Goal: Task Accomplishment & Management: Manage account settings

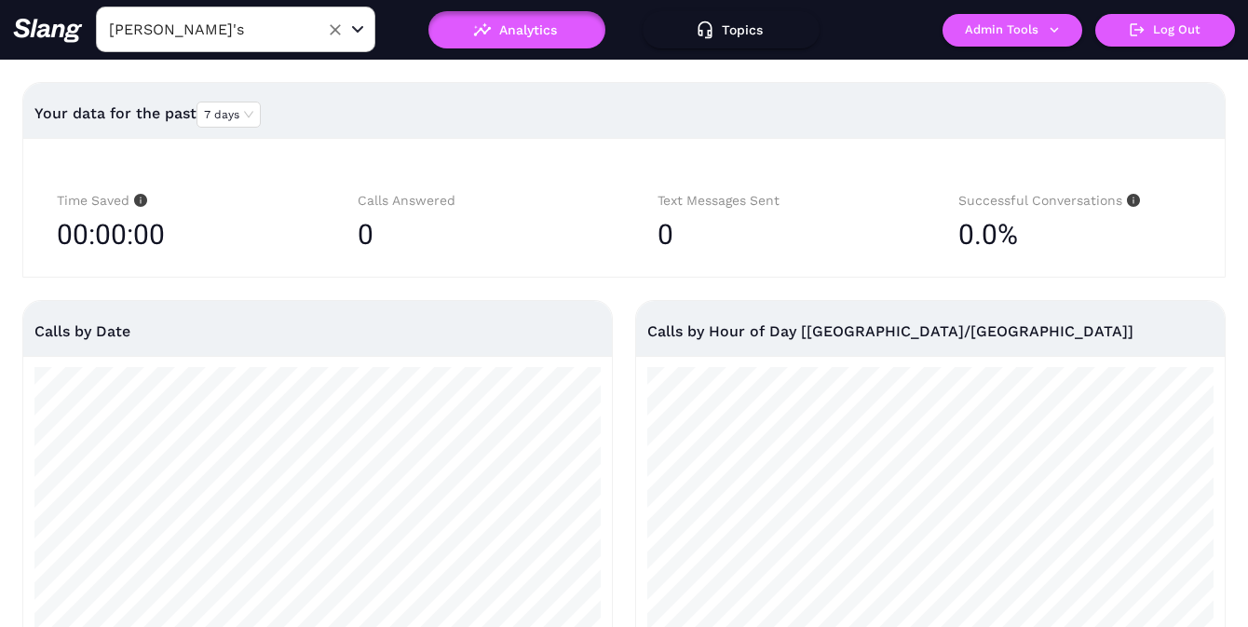
click at [283, 40] on input "[PERSON_NAME]'s" at bounding box center [206, 29] width 205 height 29
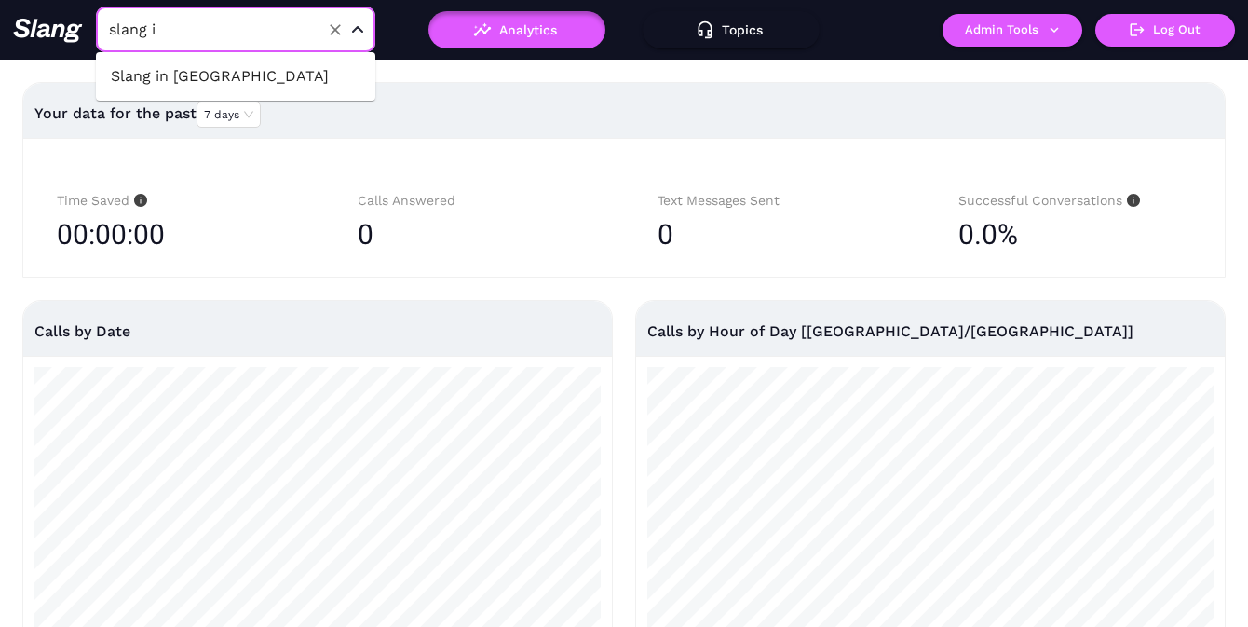
type input "slang in"
click at [268, 86] on li "Slang in [GEOGRAPHIC_DATA]" at bounding box center [235, 77] width 279 height 34
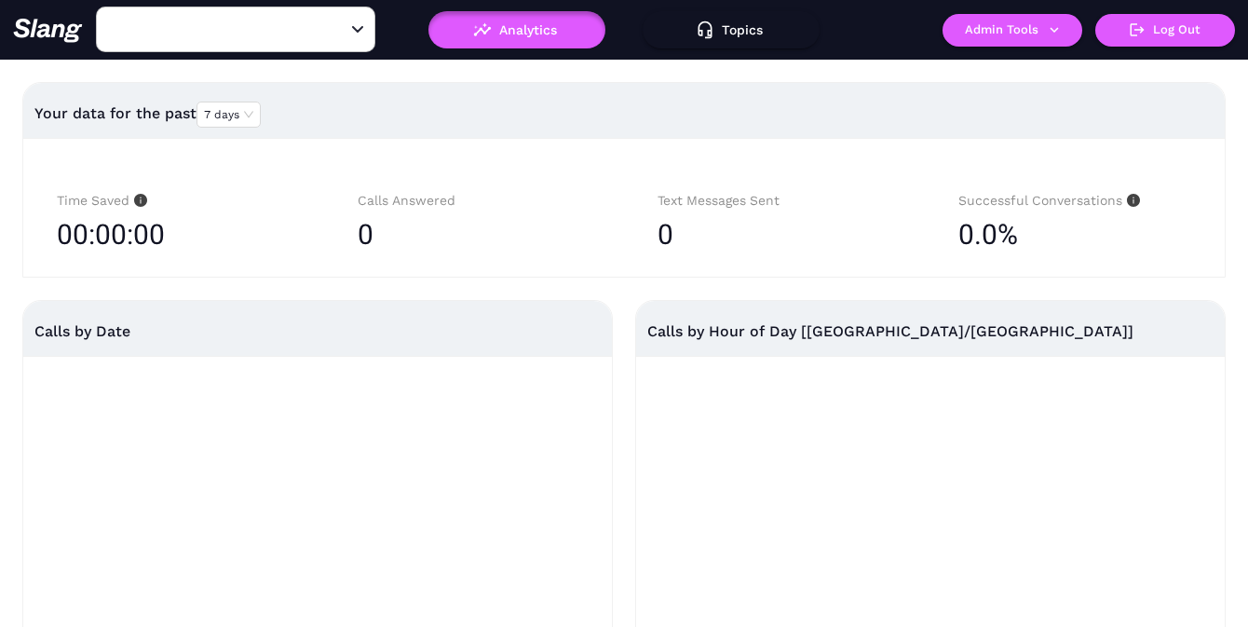
type input "Slang in [GEOGRAPHIC_DATA]"
click at [1033, 32] on button "Admin Tools" at bounding box center [1012, 30] width 140 height 33
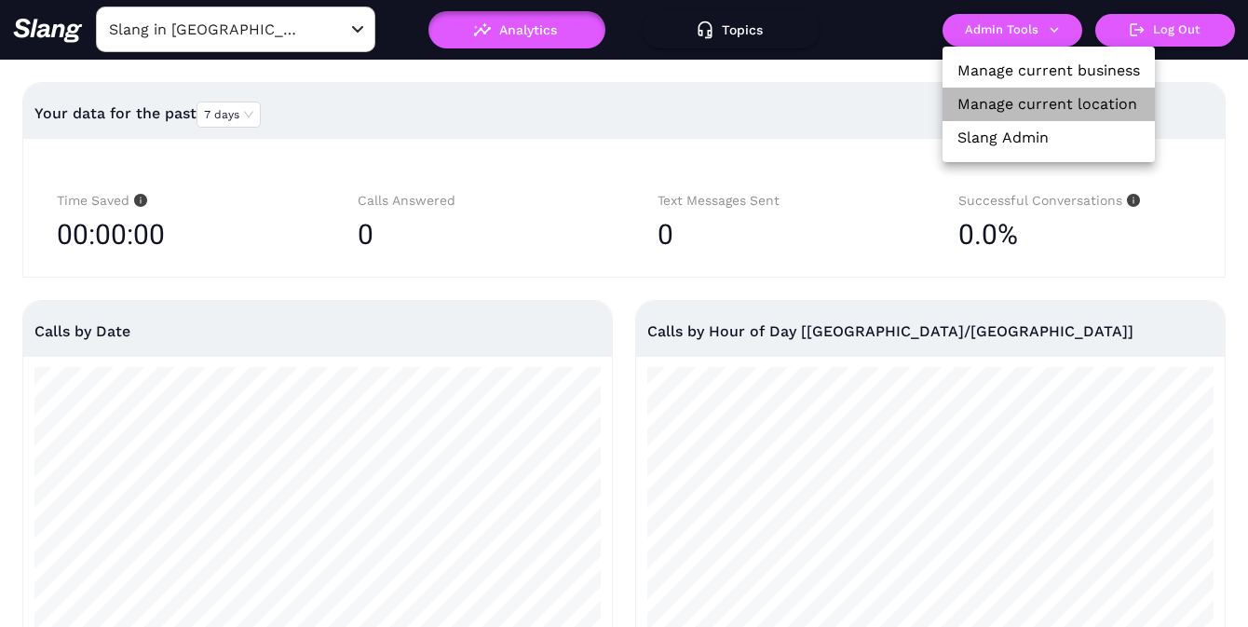
click at [1013, 94] on link "Manage current location" at bounding box center [1047, 104] width 180 height 22
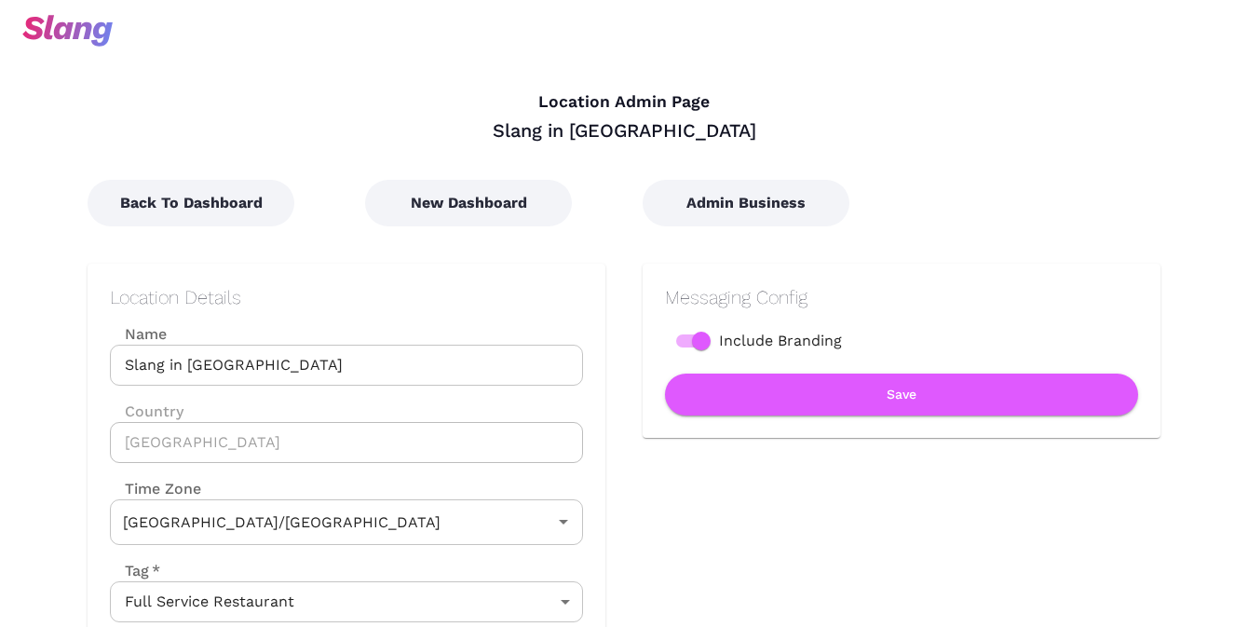
type input "Australian EST ([GEOGRAPHIC_DATA])"
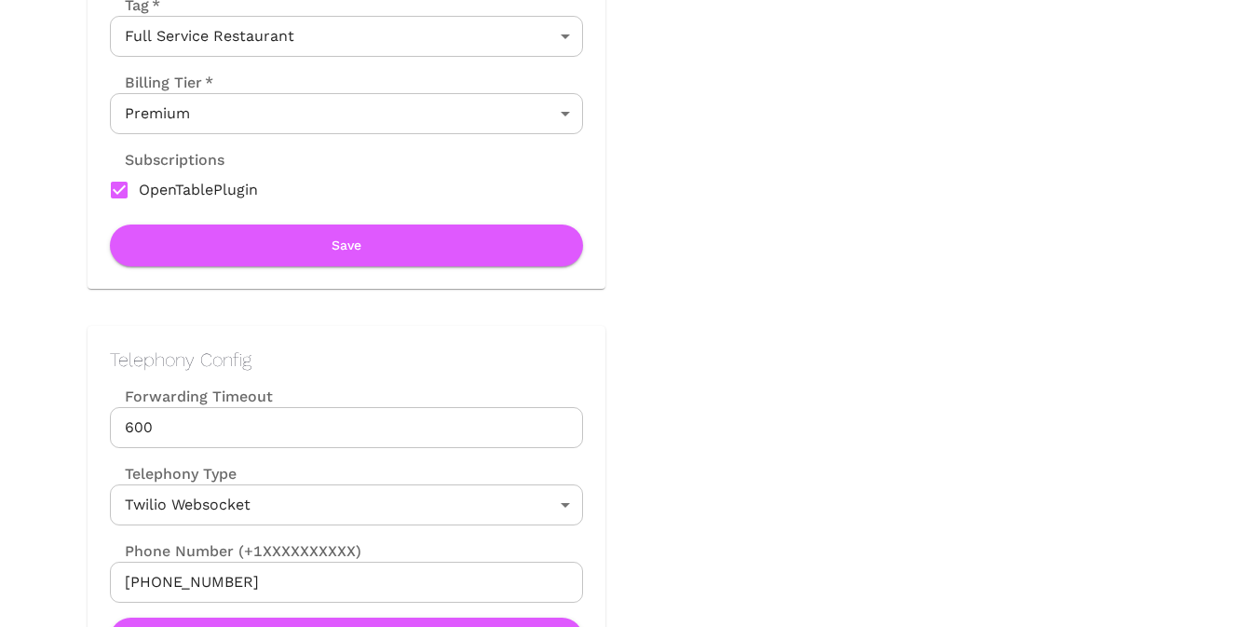
scroll to position [559, 0]
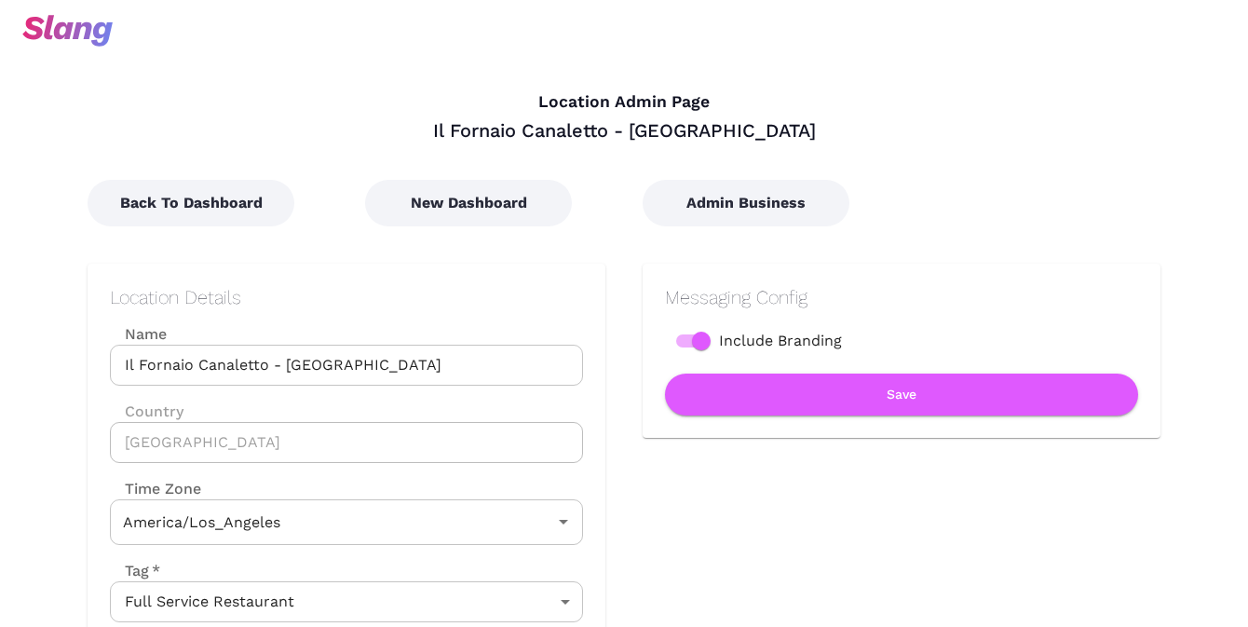
type input "Pacific Time"
click at [867, 129] on div "Il Fornaio [PERSON_NAME] - [GEOGRAPHIC_DATA]" at bounding box center [624, 130] width 1073 height 24
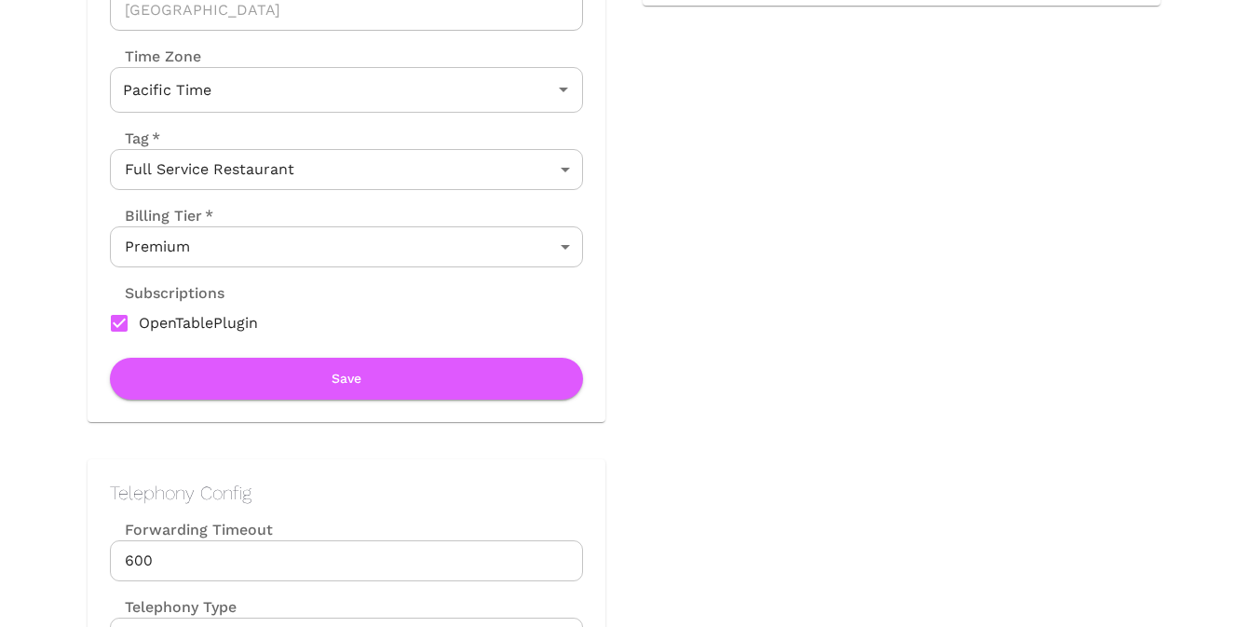
scroll to position [689, 0]
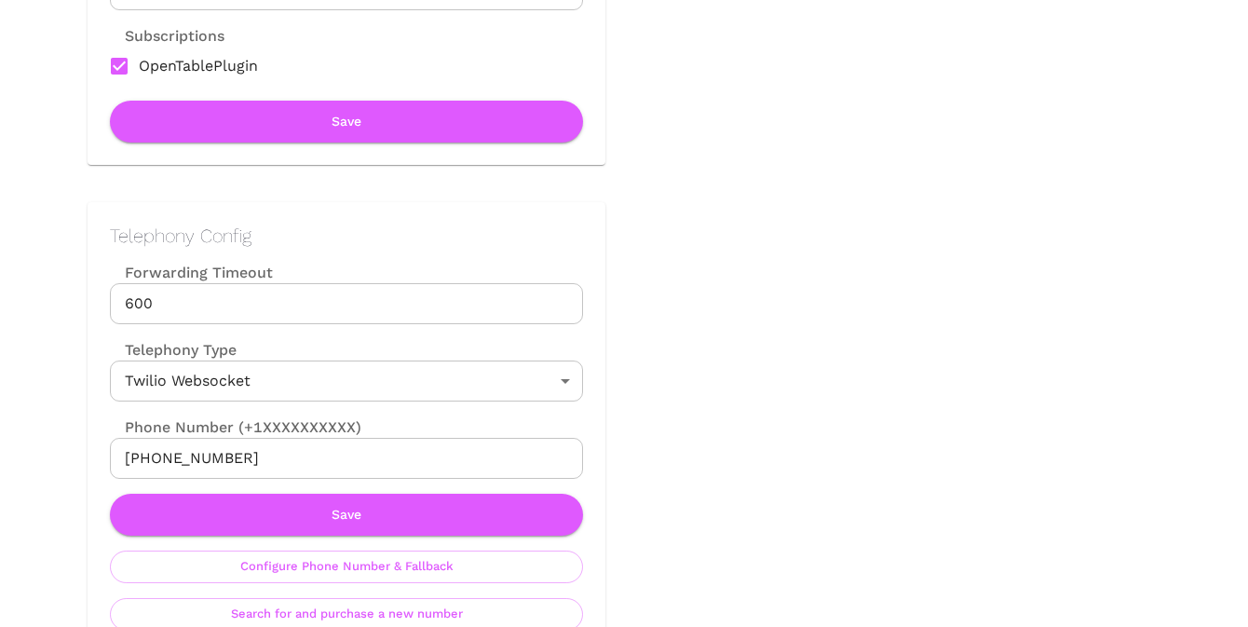
click at [295, 461] on input "+17027183636" at bounding box center [346, 458] width 473 height 41
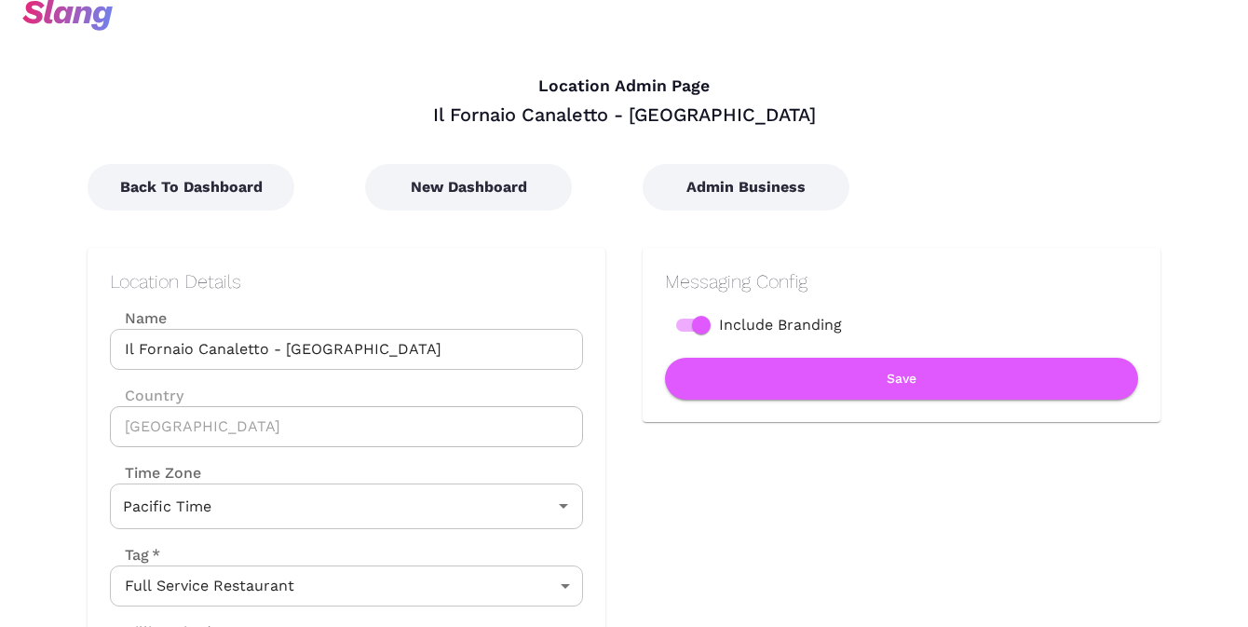
scroll to position [0, 0]
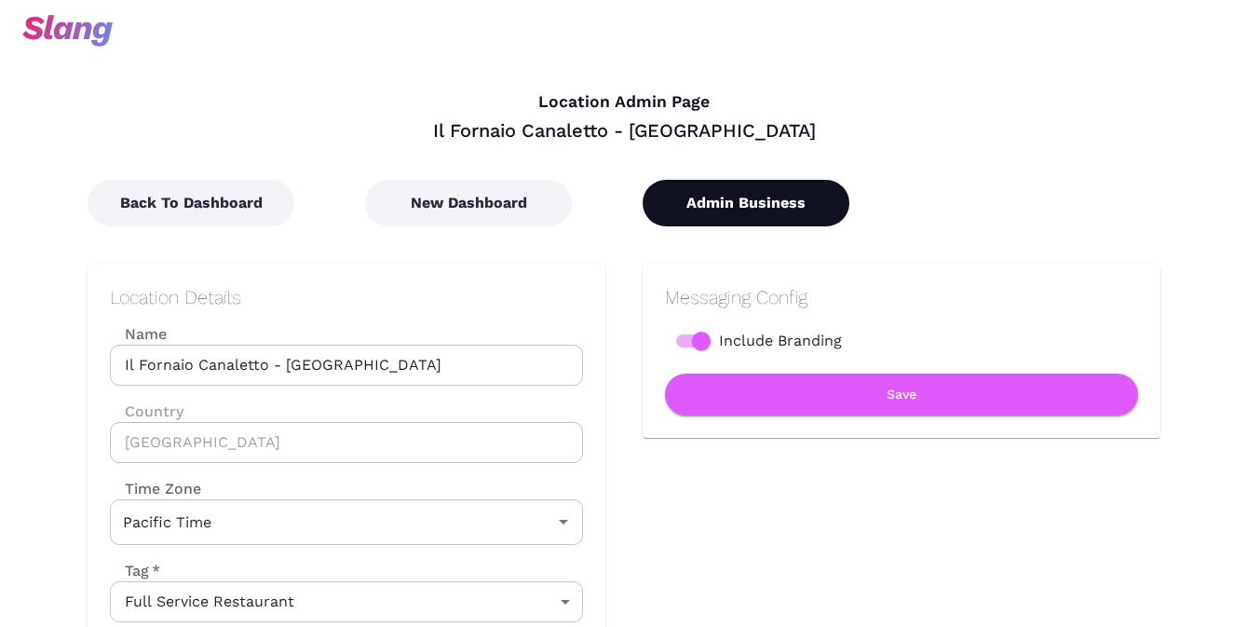
click at [762, 210] on button "Admin Business" at bounding box center [746, 203] width 207 height 47
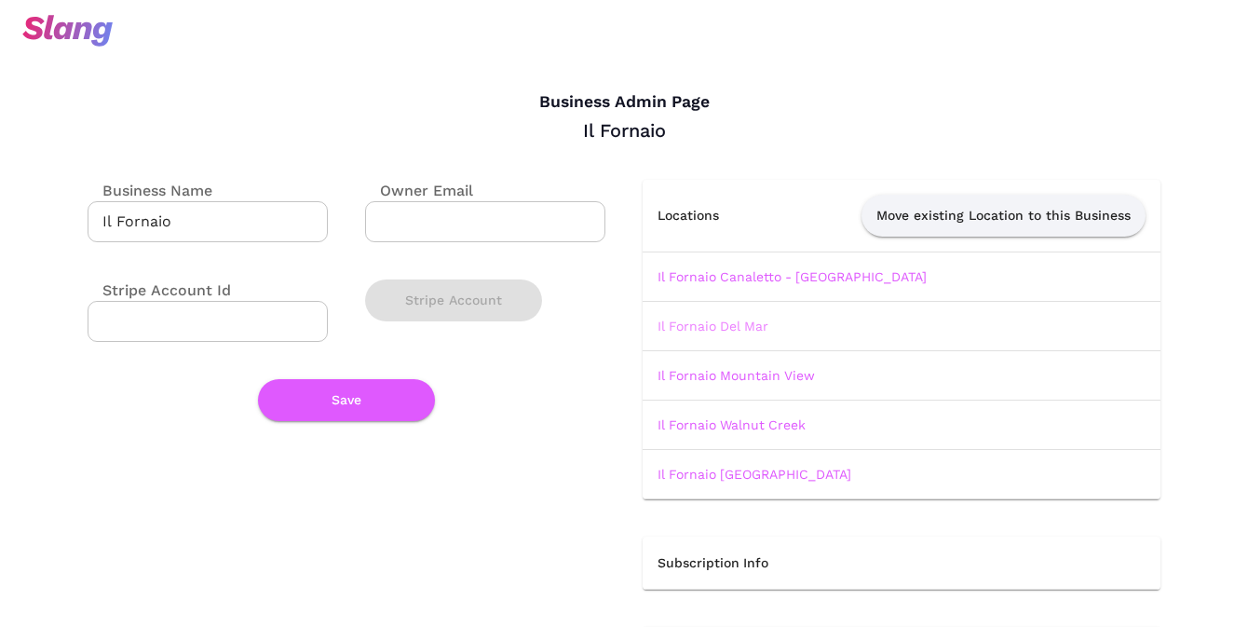
click at [718, 330] on link "Il Fornaio Del Mar" at bounding box center [712, 325] width 111 height 15
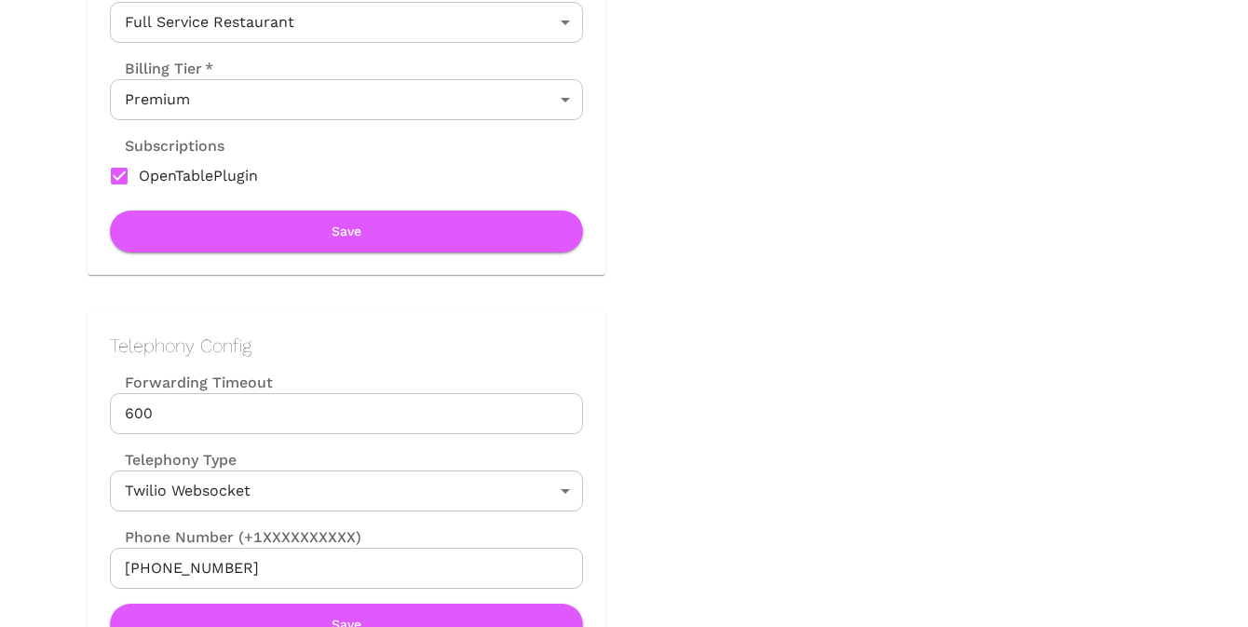
scroll to position [681, 0]
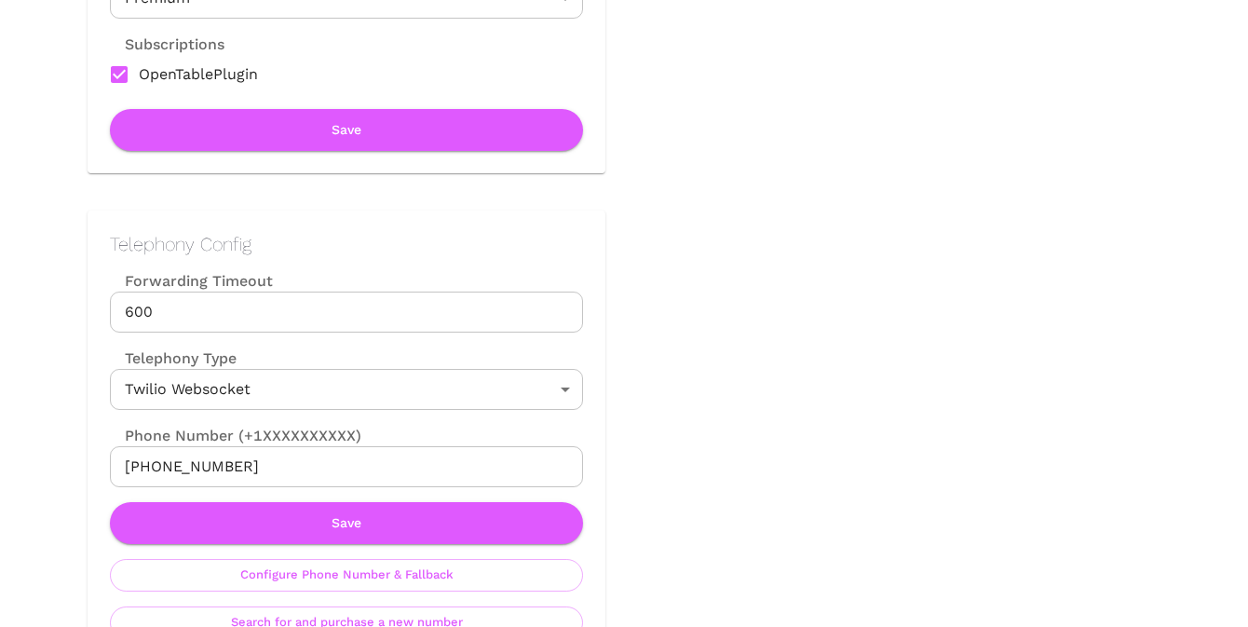
click at [339, 461] on input "+18585047097" at bounding box center [346, 466] width 473 height 41
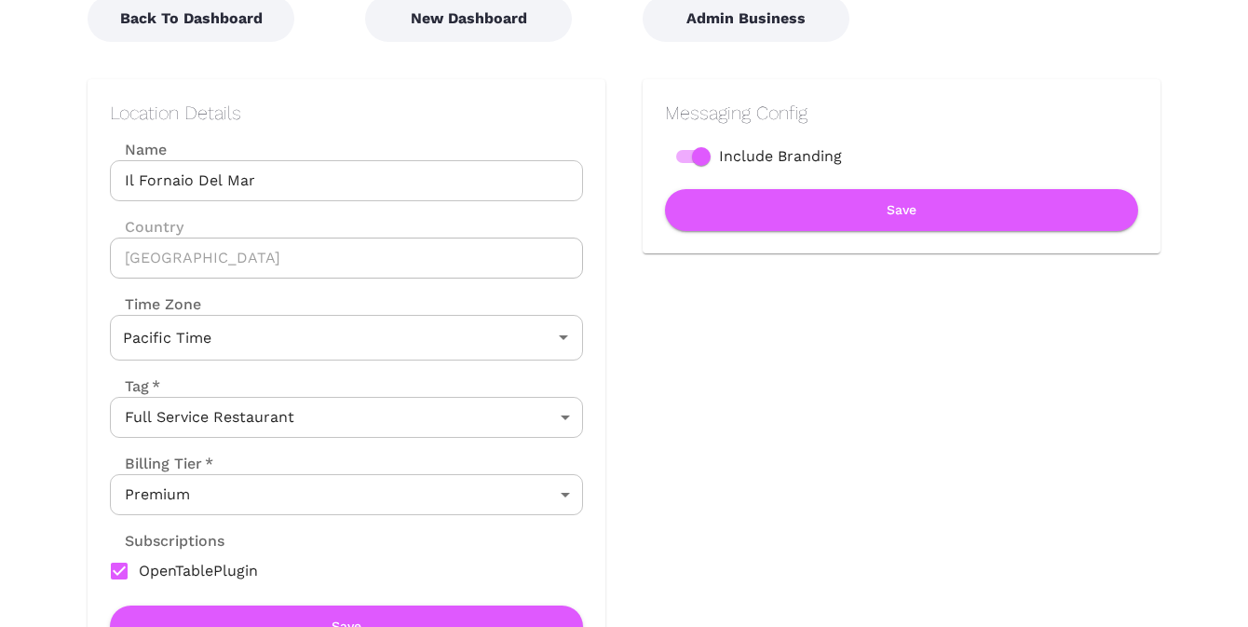
scroll to position [0, 0]
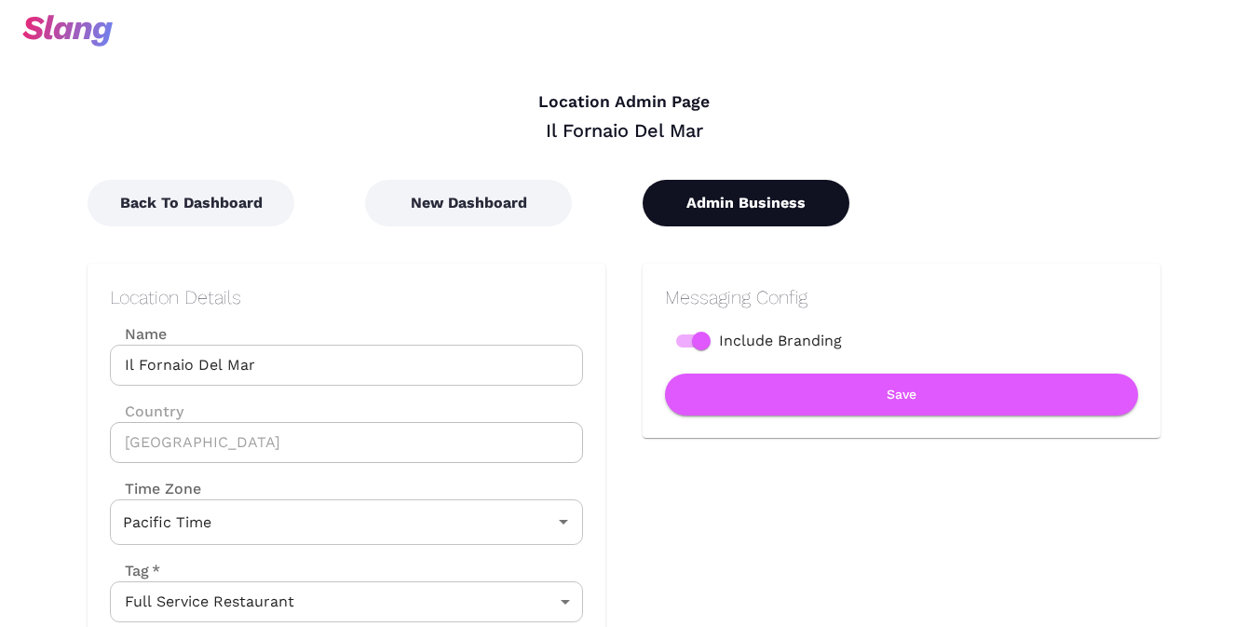
click at [726, 194] on button "Admin Business" at bounding box center [746, 203] width 207 height 47
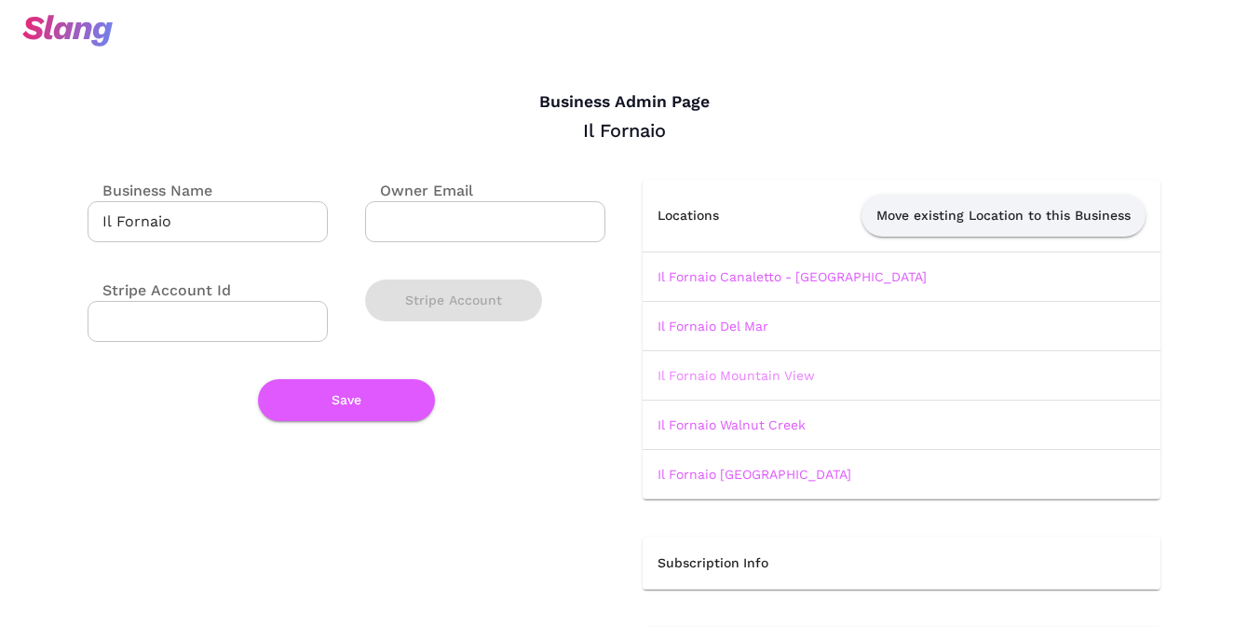
click at [709, 371] on link "Il Fornaio Mountain View" at bounding box center [735, 375] width 157 height 15
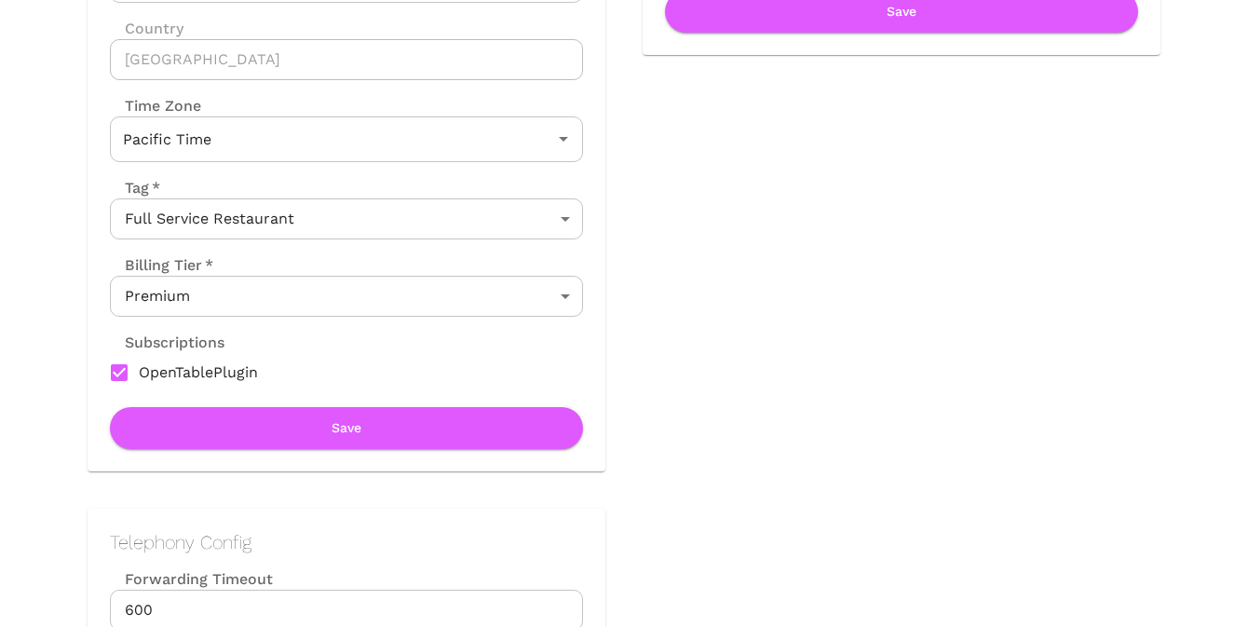
scroll to position [669, 0]
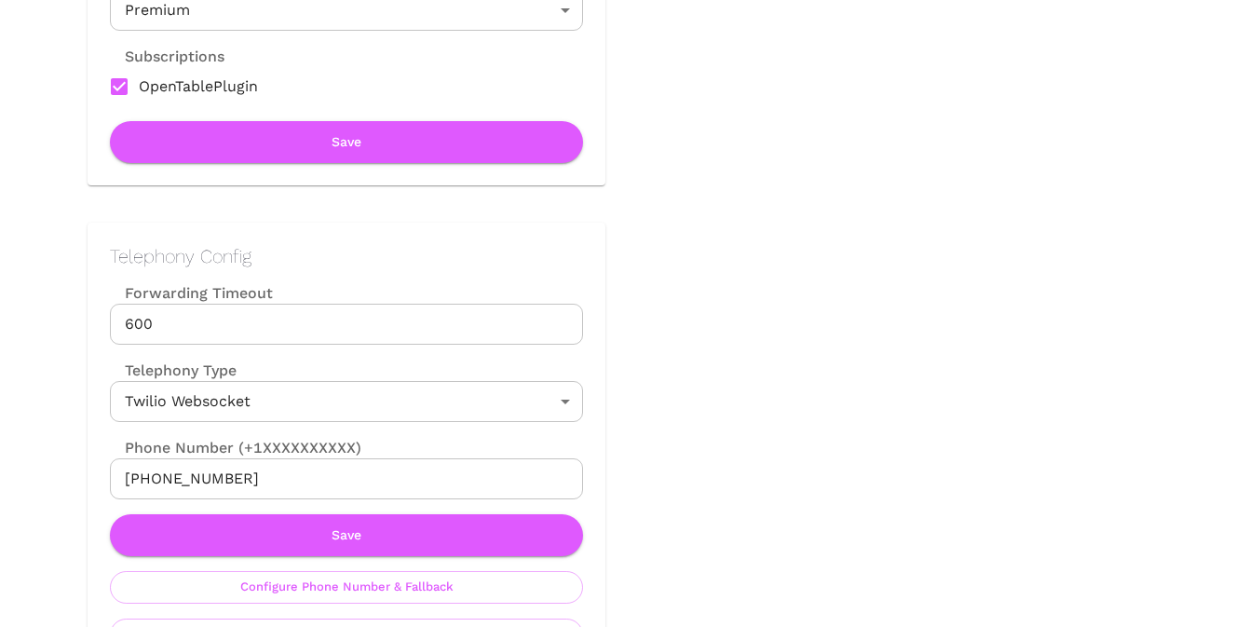
click at [251, 482] on input "+16505358215" at bounding box center [346, 478] width 473 height 41
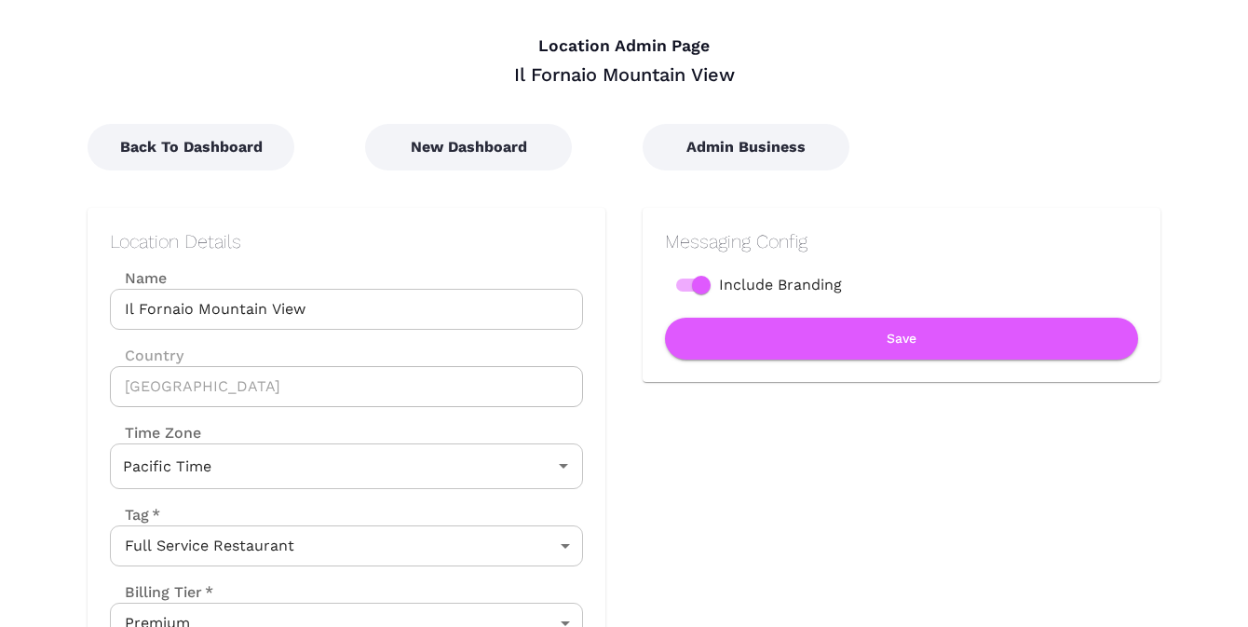
scroll to position [0, 0]
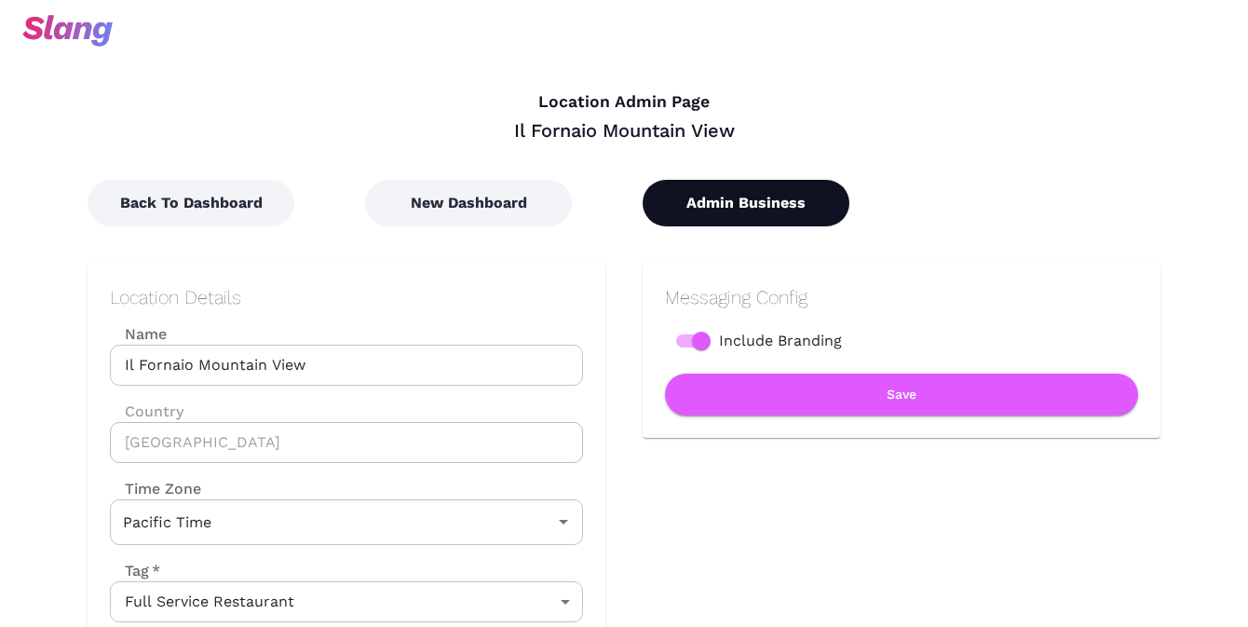
click at [716, 202] on button "Admin Business" at bounding box center [746, 203] width 207 height 47
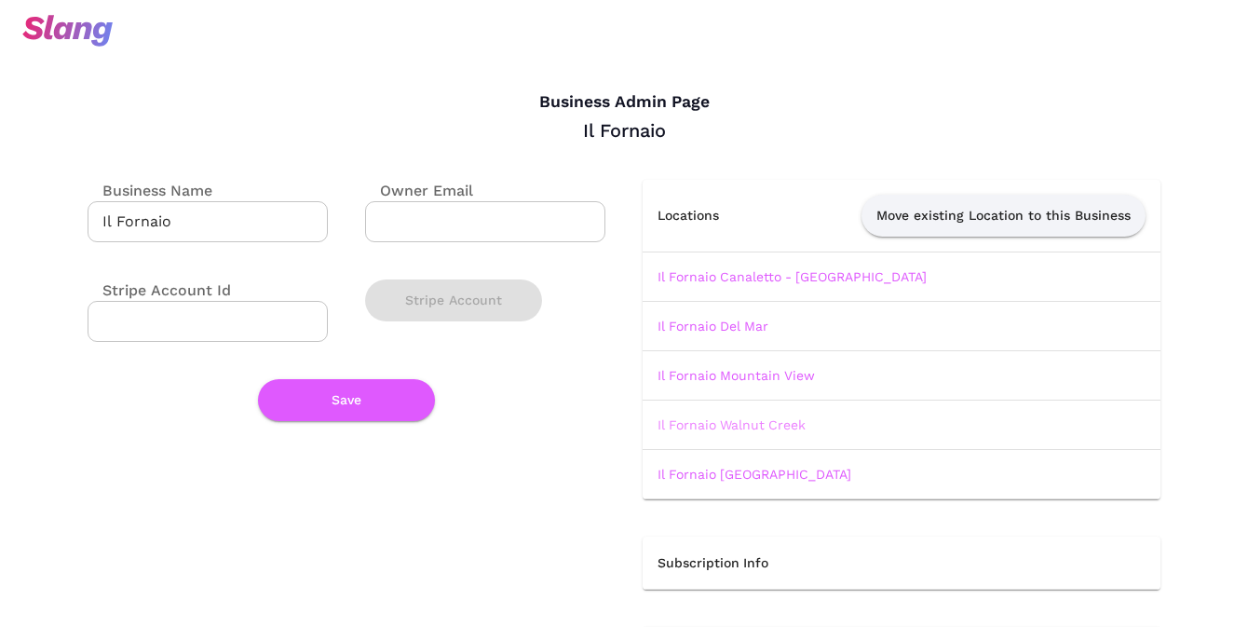
click at [721, 422] on link "Il Fornaio Walnut Creek" at bounding box center [731, 424] width 148 height 15
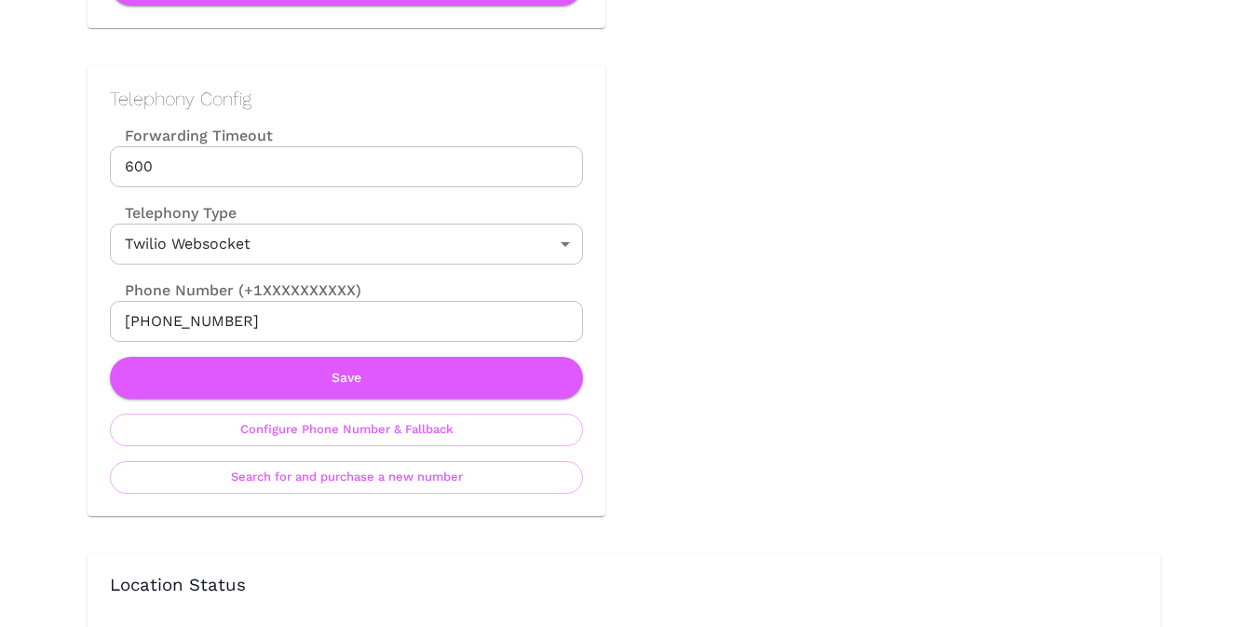
scroll to position [860, 0]
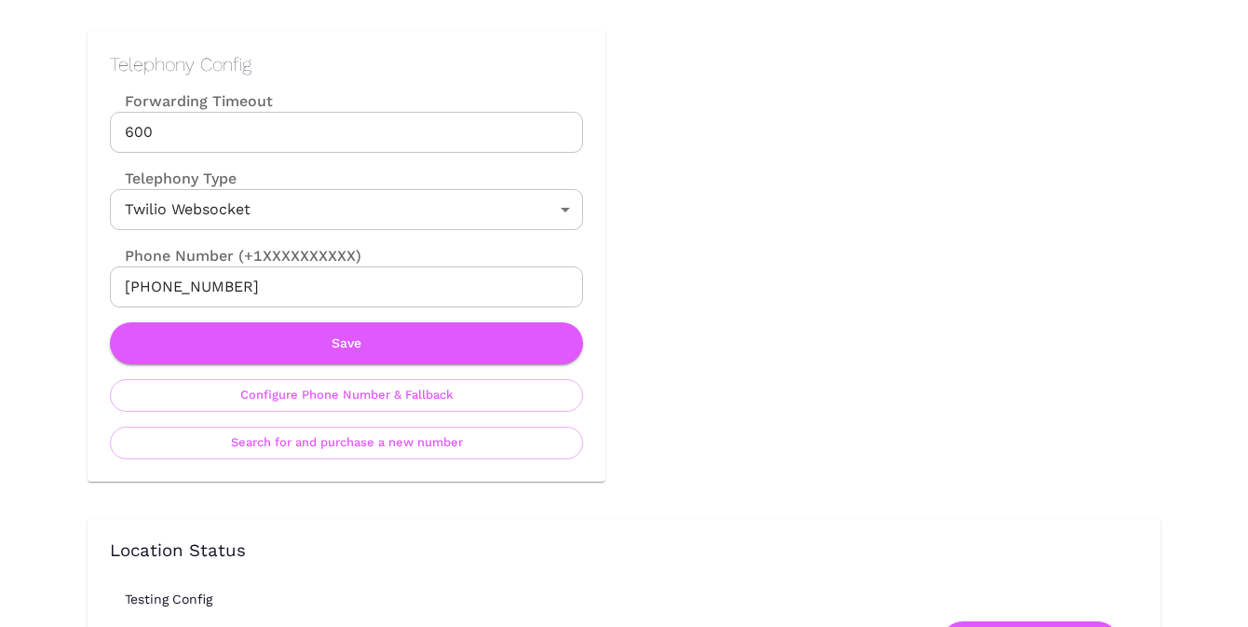
click at [347, 291] on input "+19253206664" at bounding box center [346, 286] width 473 height 41
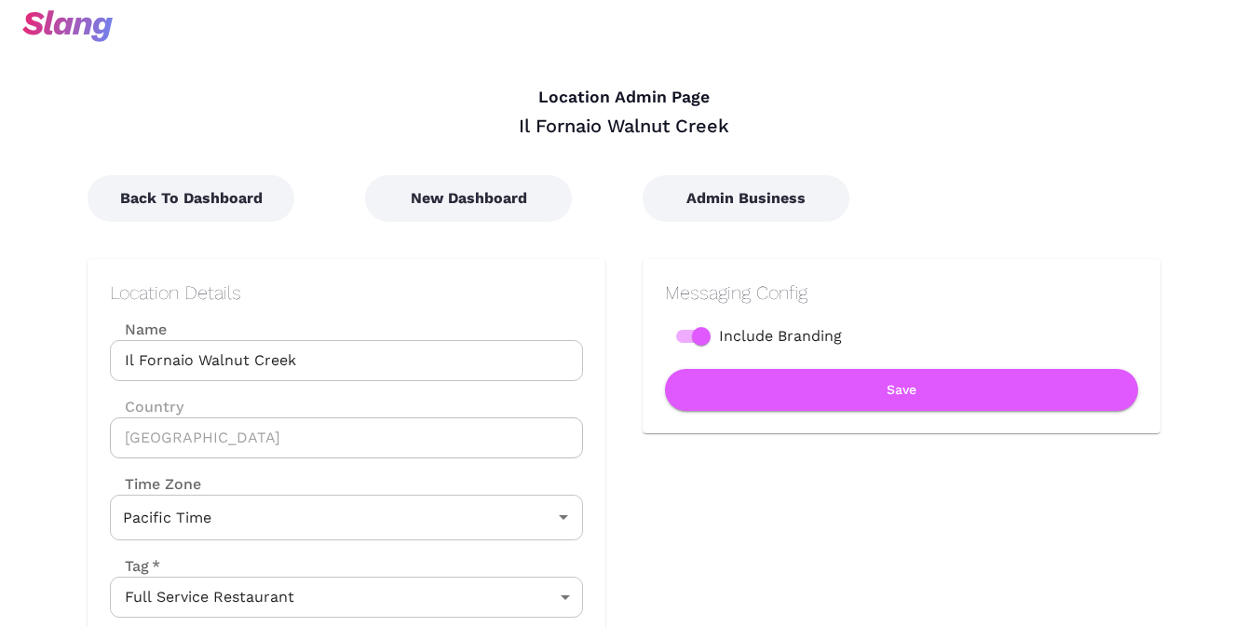
scroll to position [0, 0]
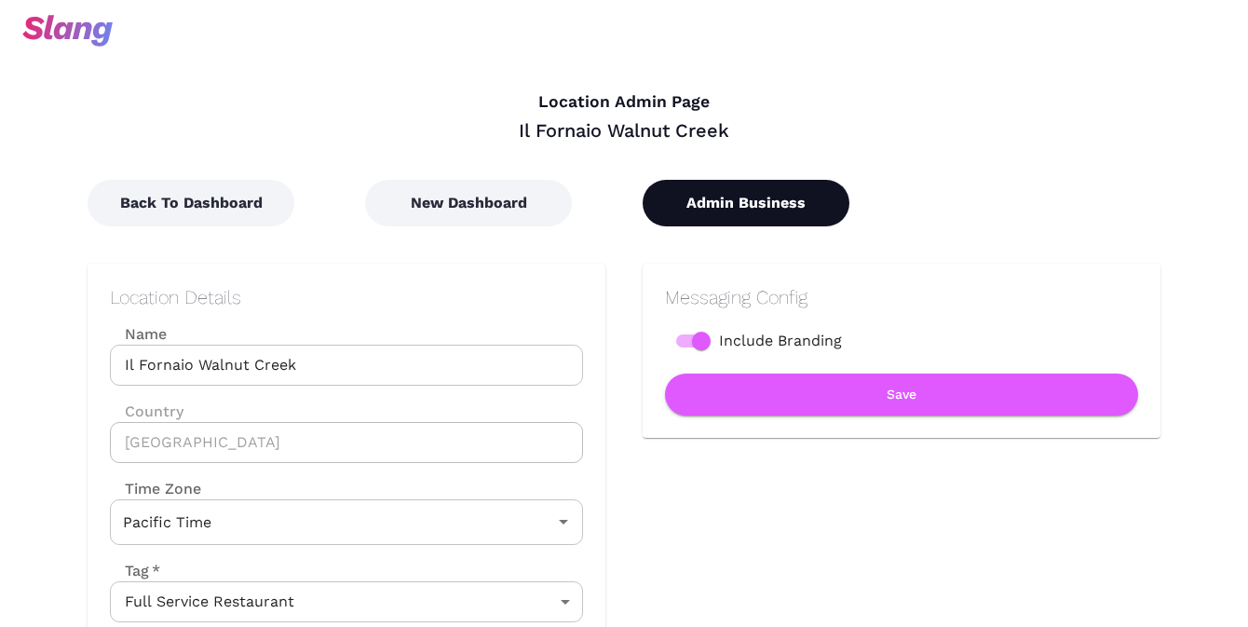
click at [748, 211] on button "Admin Business" at bounding box center [746, 203] width 207 height 47
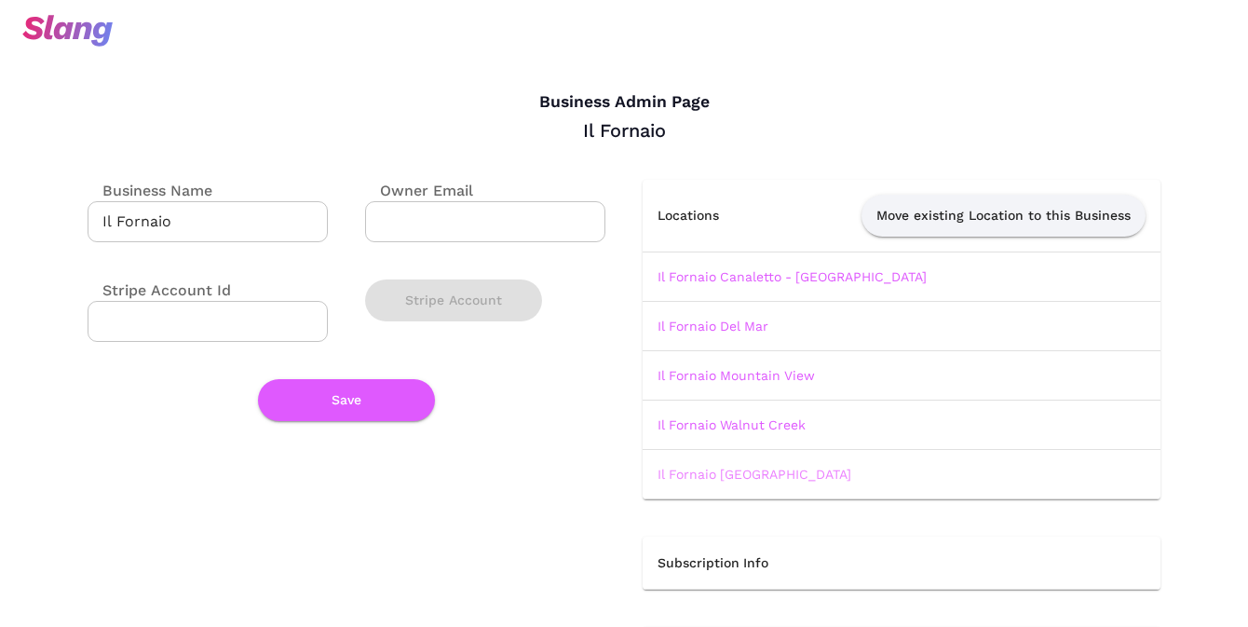
click at [706, 477] on link "Il Fornaio [GEOGRAPHIC_DATA]" at bounding box center [754, 474] width 194 height 15
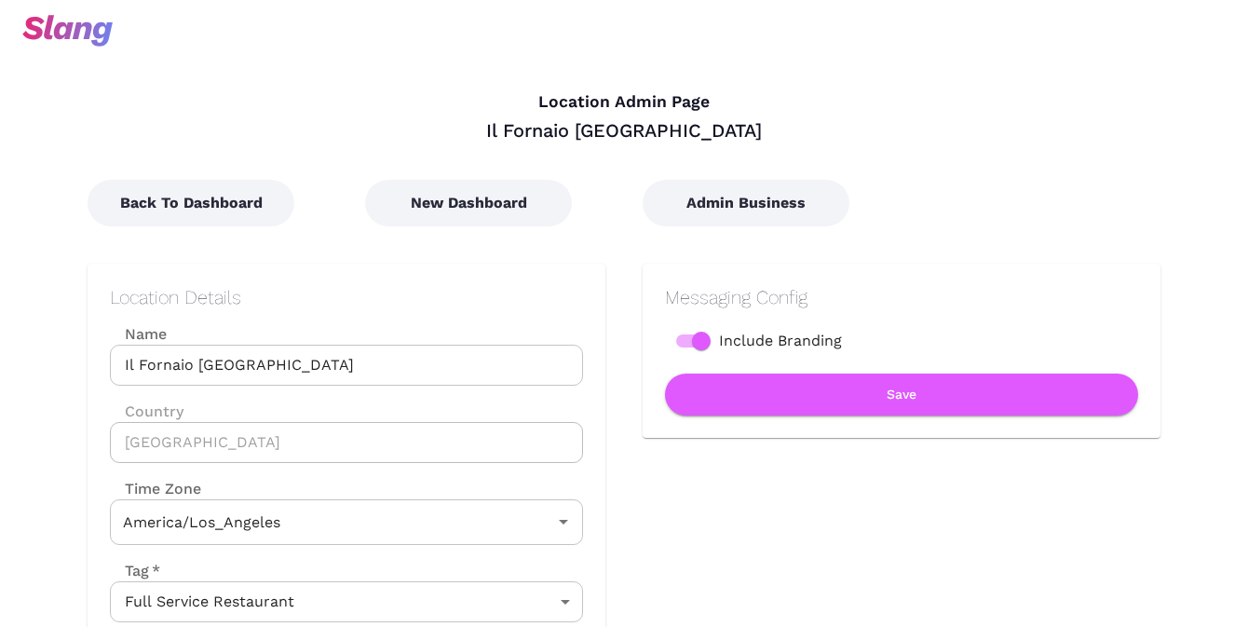
type input "Pacific Time"
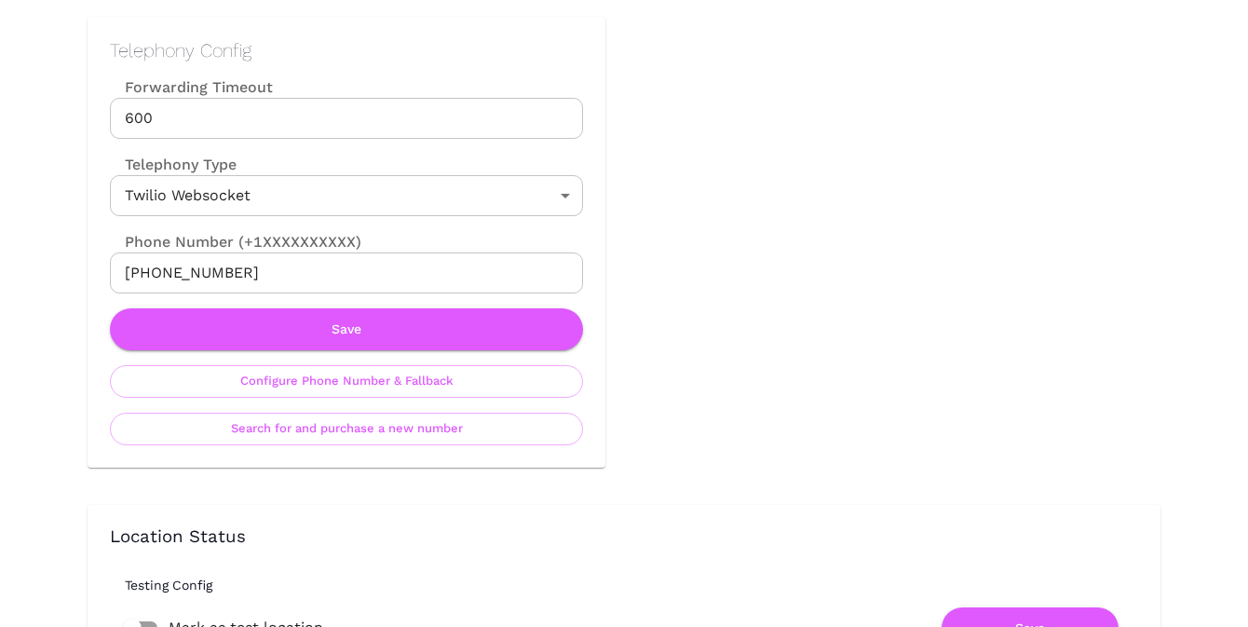
scroll to position [911, 0]
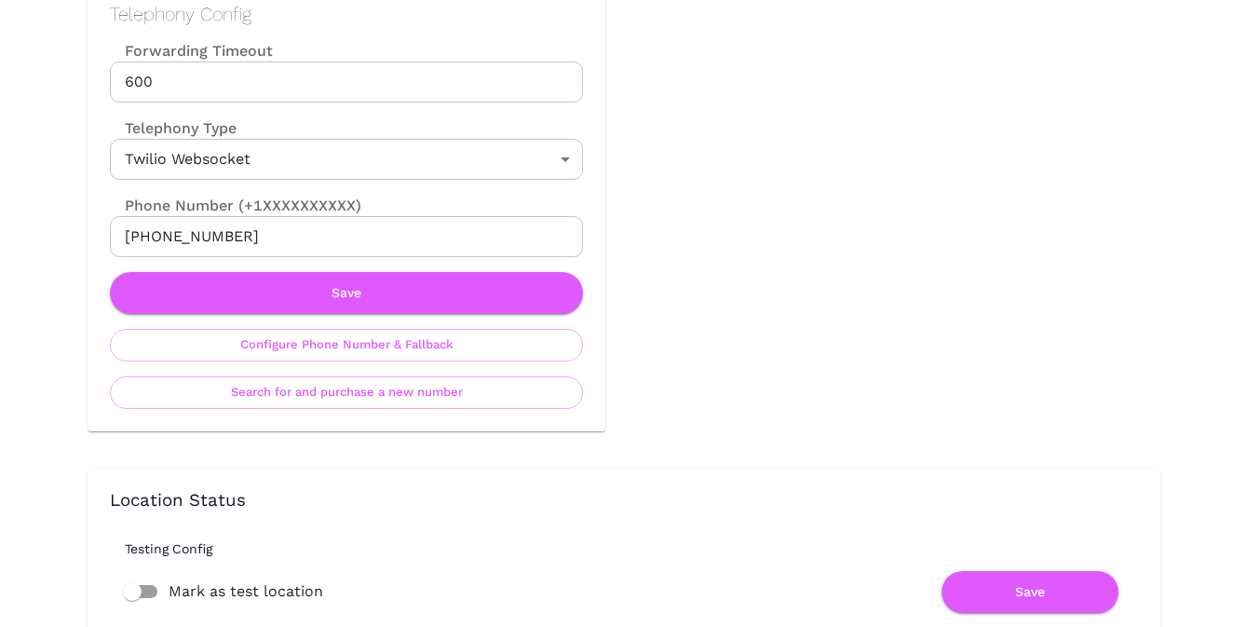
click at [287, 237] on input "+18188732947" at bounding box center [346, 236] width 473 height 41
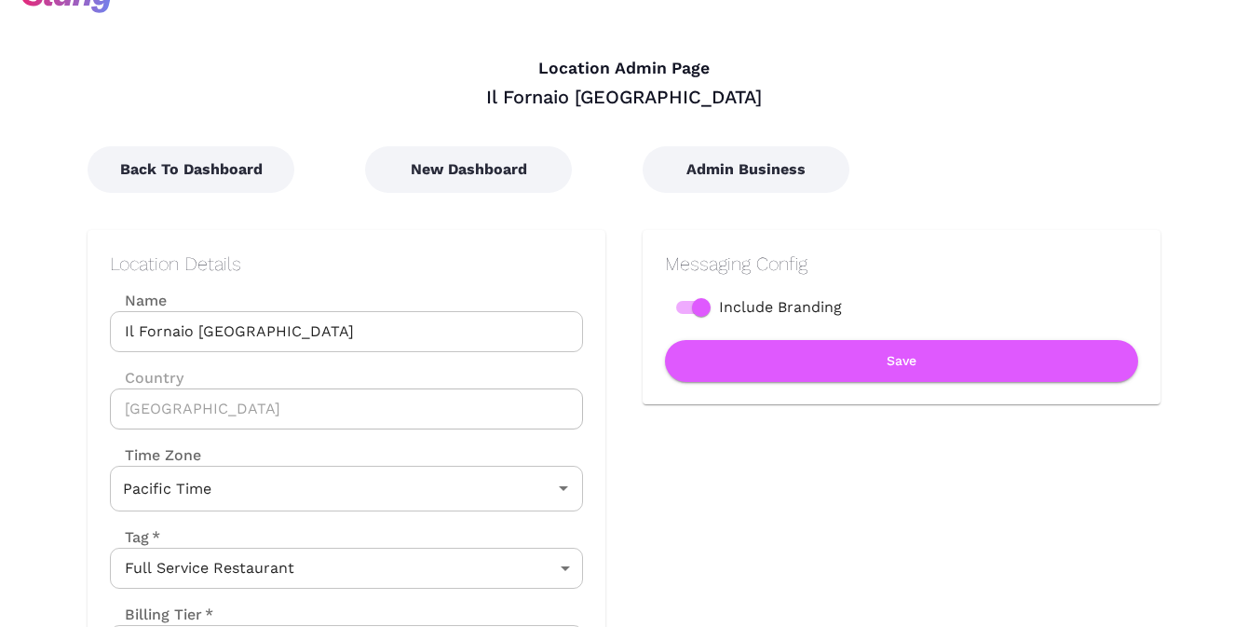
scroll to position [0, 0]
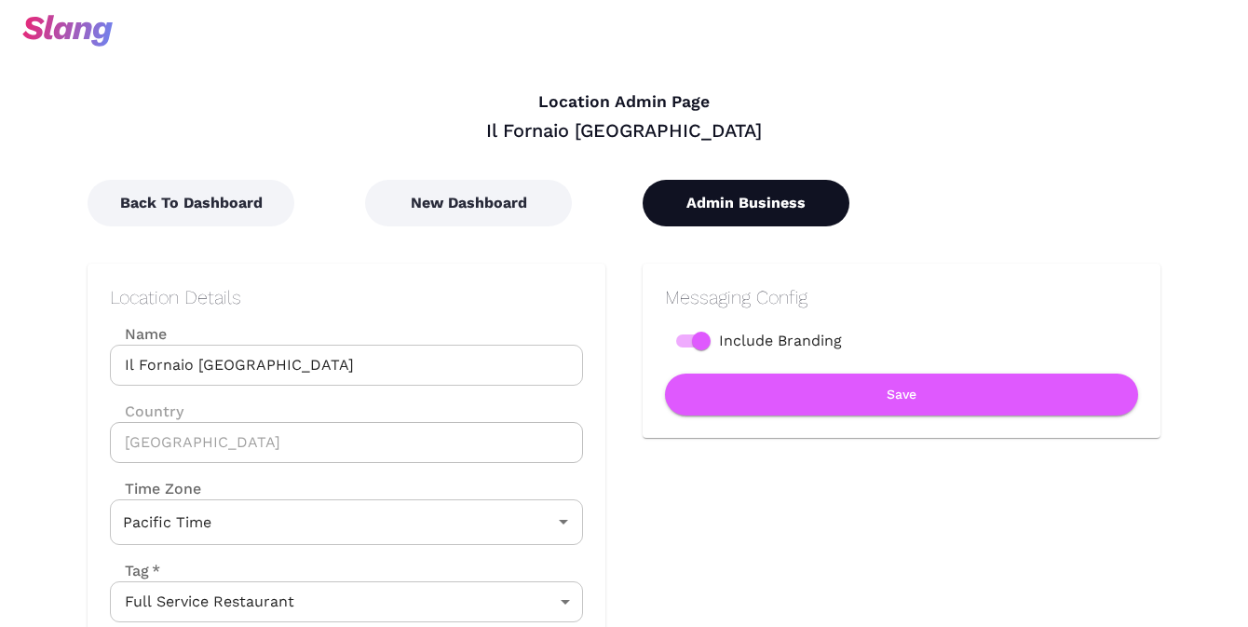
click at [766, 206] on button "Admin Business" at bounding box center [746, 203] width 207 height 47
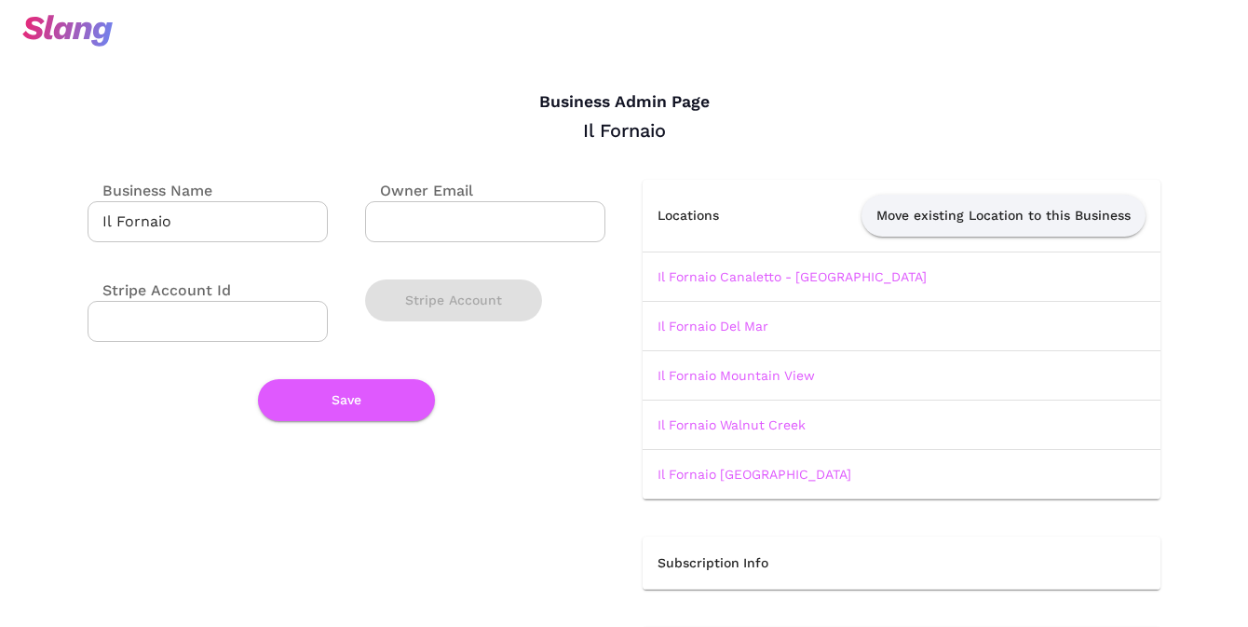
click at [743, 264] on td "Il Fornaio [PERSON_NAME] - [GEOGRAPHIC_DATA]" at bounding box center [902, 275] width 518 height 49
click at [733, 281] on link "Il Fornaio [PERSON_NAME] - [GEOGRAPHIC_DATA]" at bounding box center [791, 276] width 269 height 15
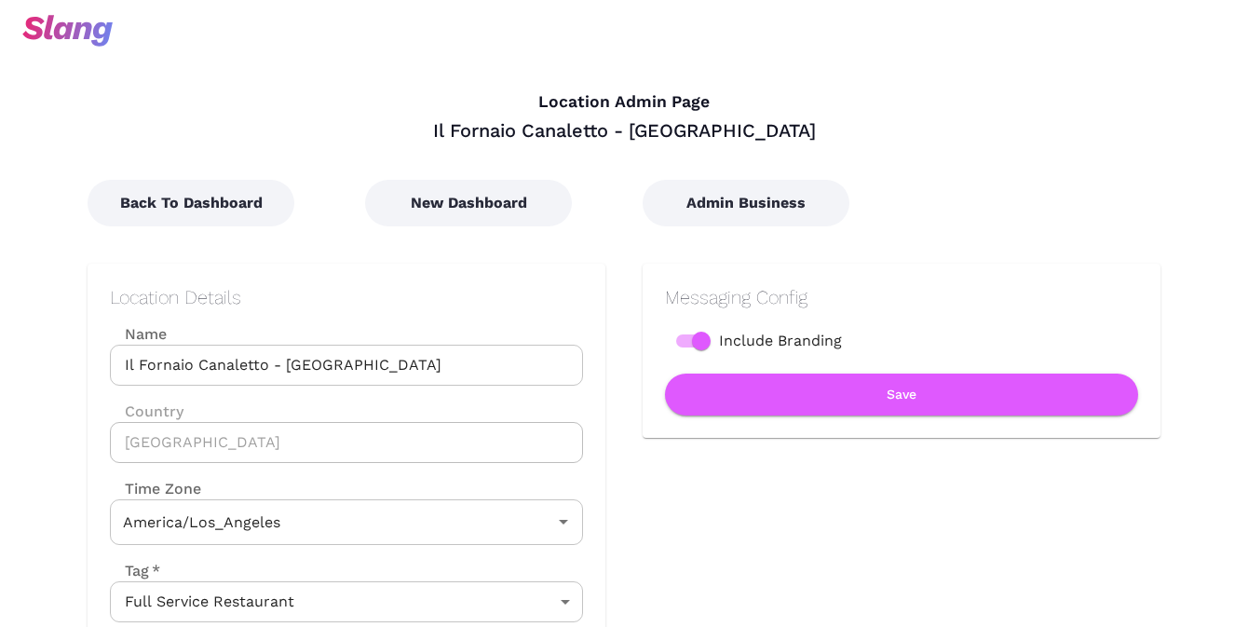
type input "Pacific Time"
click at [279, 366] on input "Il Fornaio [PERSON_NAME] - [GEOGRAPHIC_DATA]" at bounding box center [346, 365] width 473 height 41
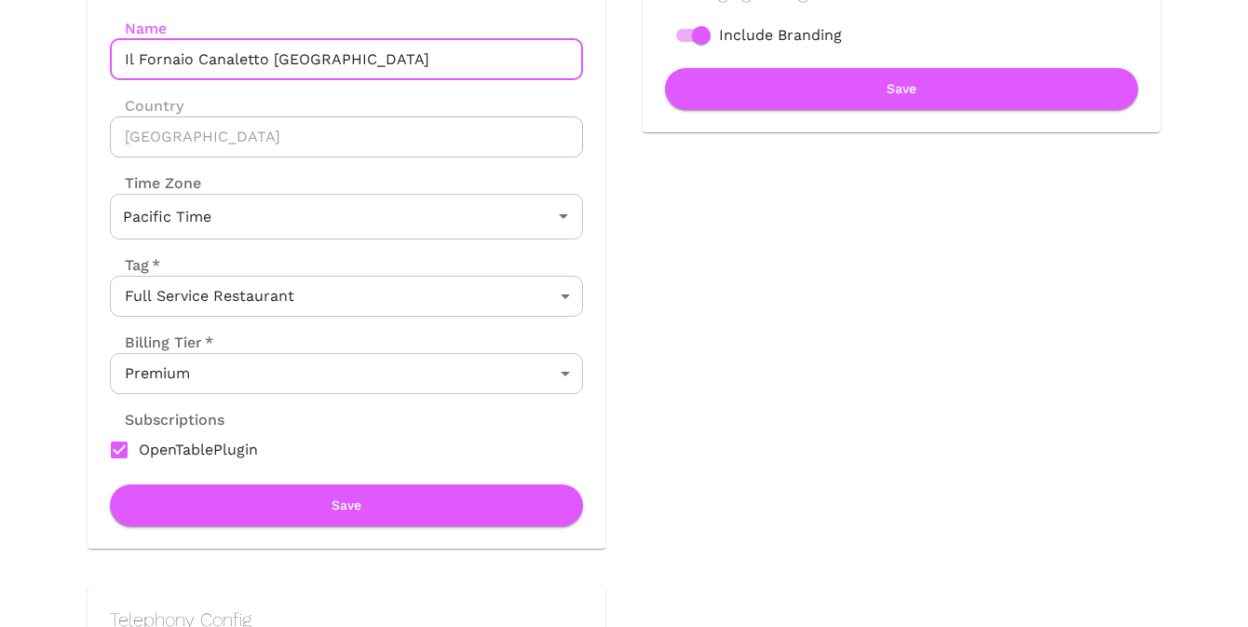
scroll to position [332, 0]
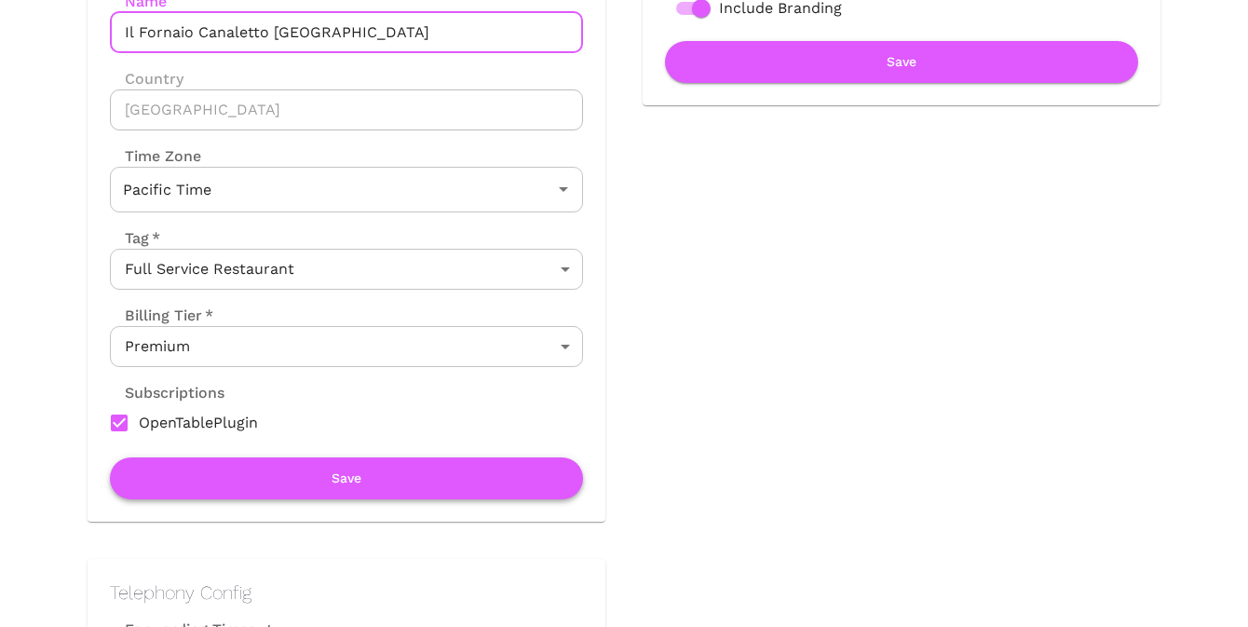
type input "Il Fornaio Canaletto Las Vegas"
click at [323, 477] on button "Save" at bounding box center [346, 478] width 473 height 42
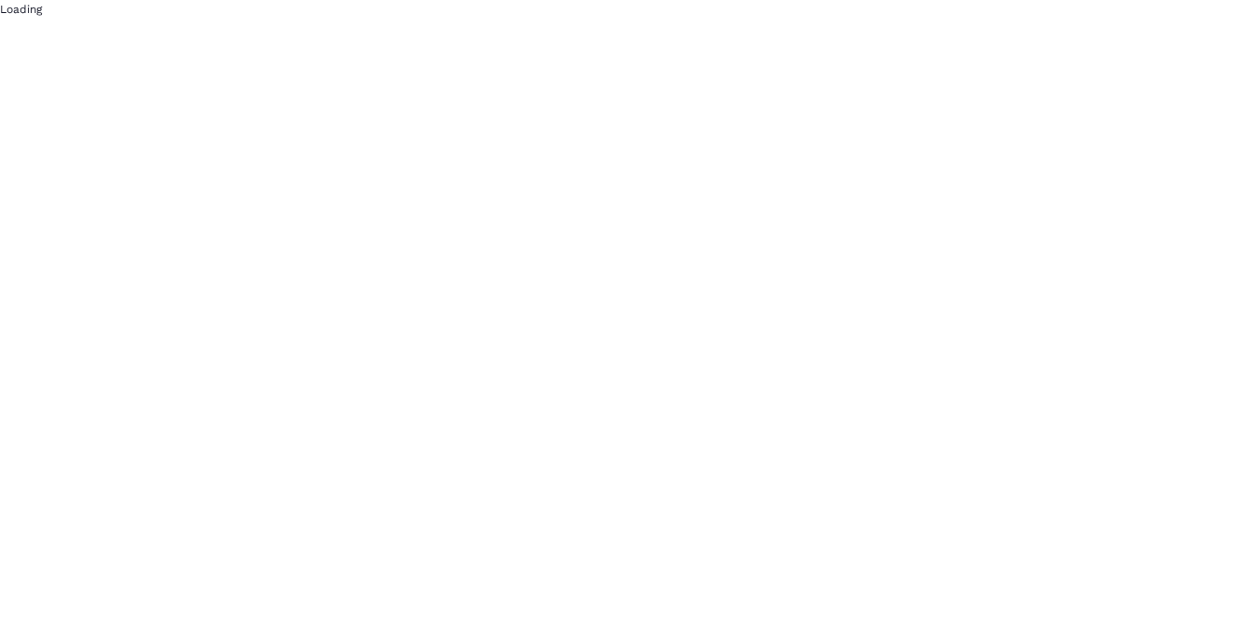
scroll to position [0, 0]
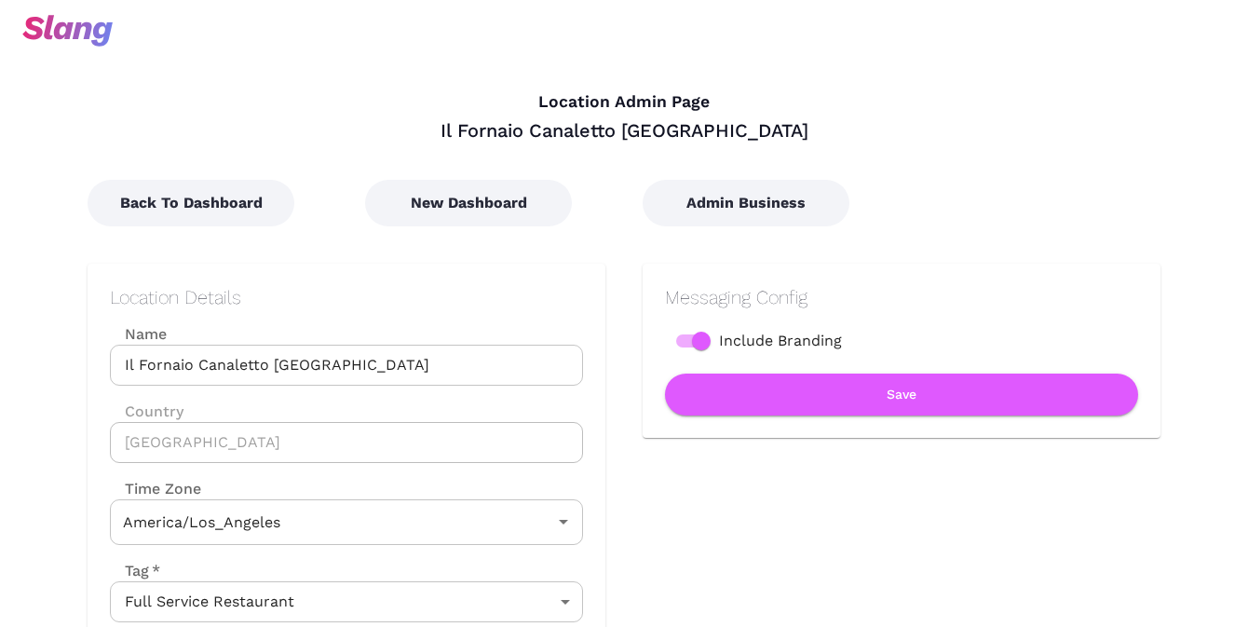
type input "Pacific Time"
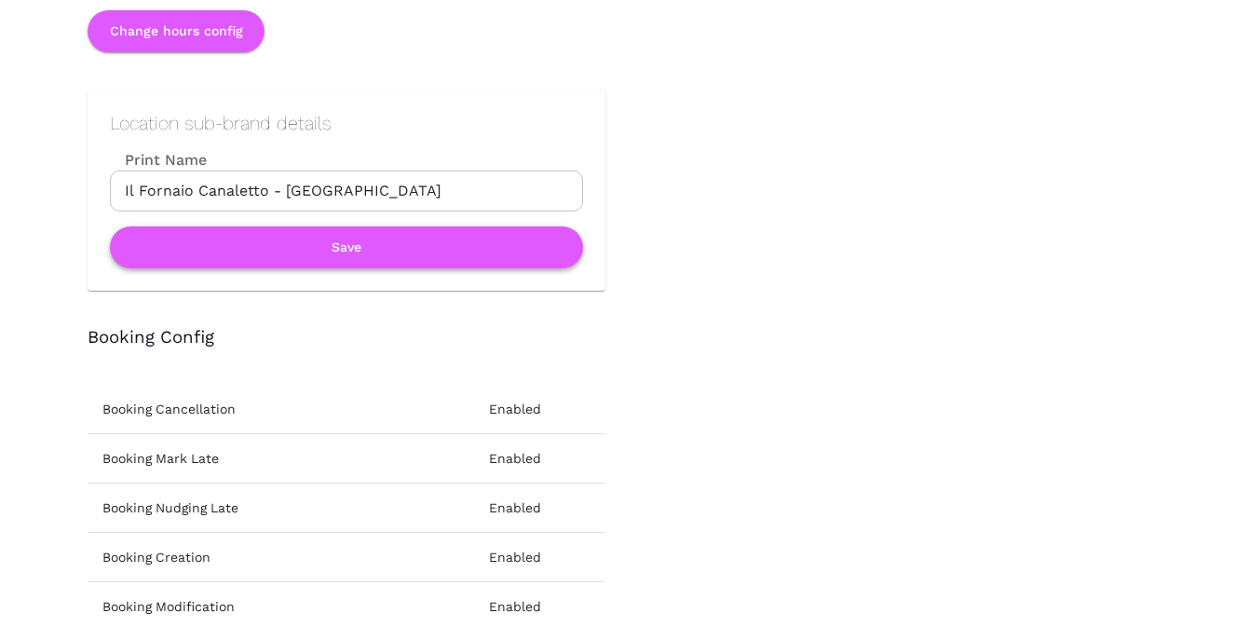
scroll to position [1857, 0]
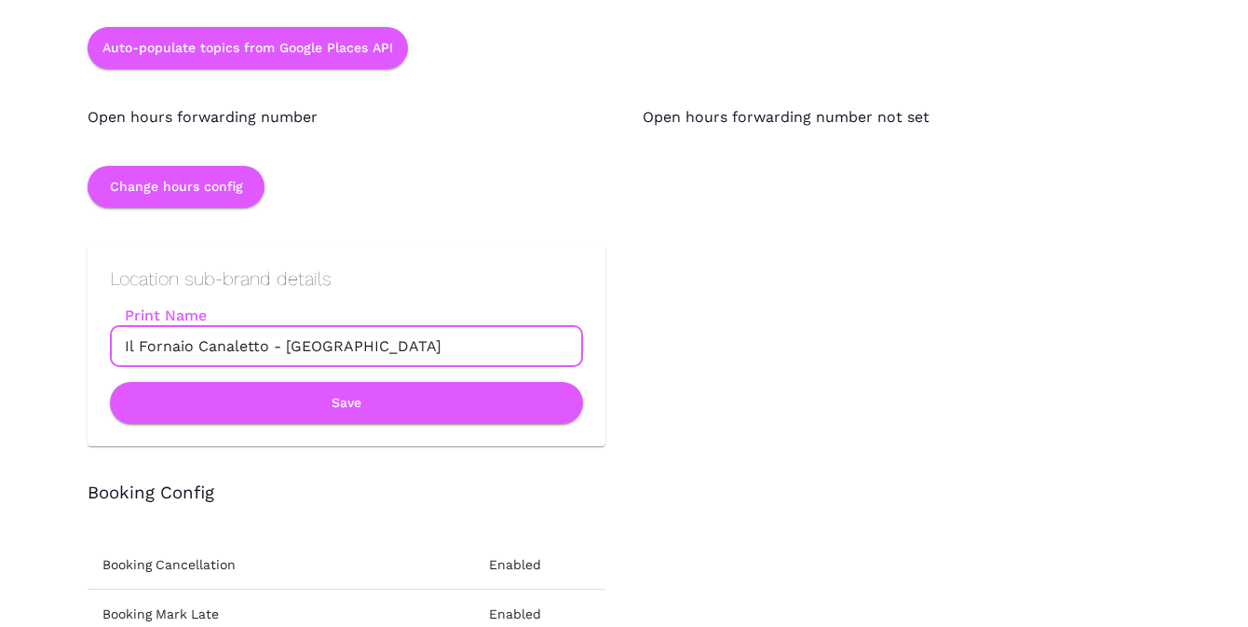
click at [285, 347] on input "Il Fornaio [PERSON_NAME] - [GEOGRAPHIC_DATA]" at bounding box center [346, 346] width 473 height 41
type input "Il Fornaio Canaletto Las Vegas"
click at [320, 399] on button "Save" at bounding box center [346, 403] width 473 height 42
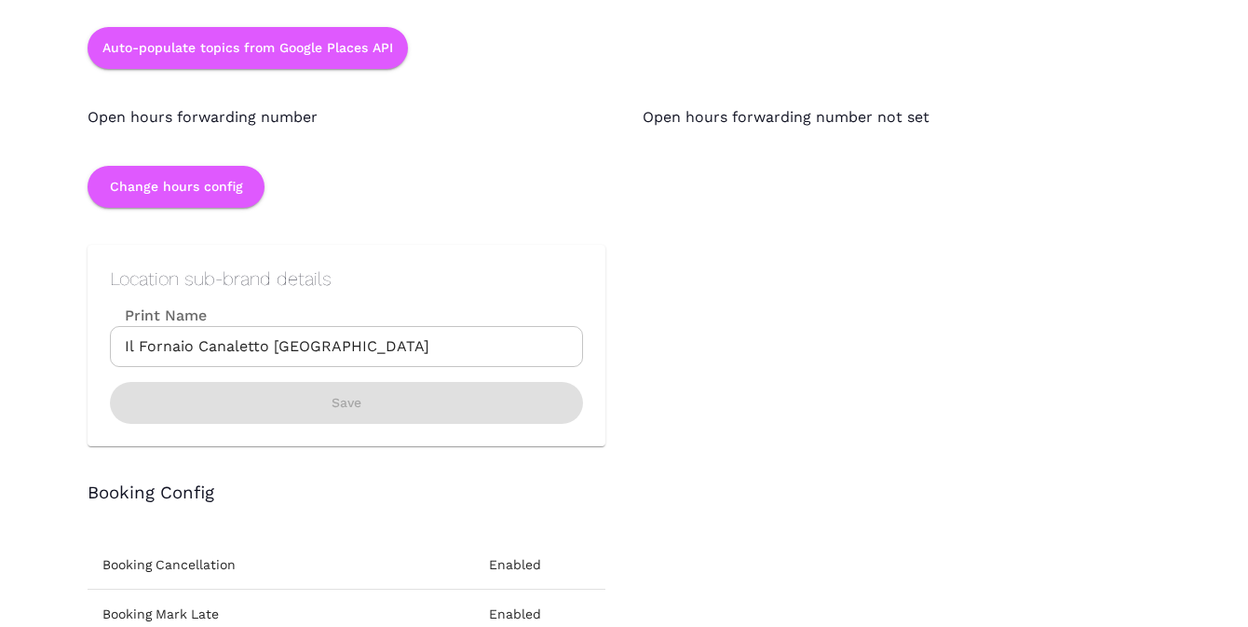
scroll to position [0, 0]
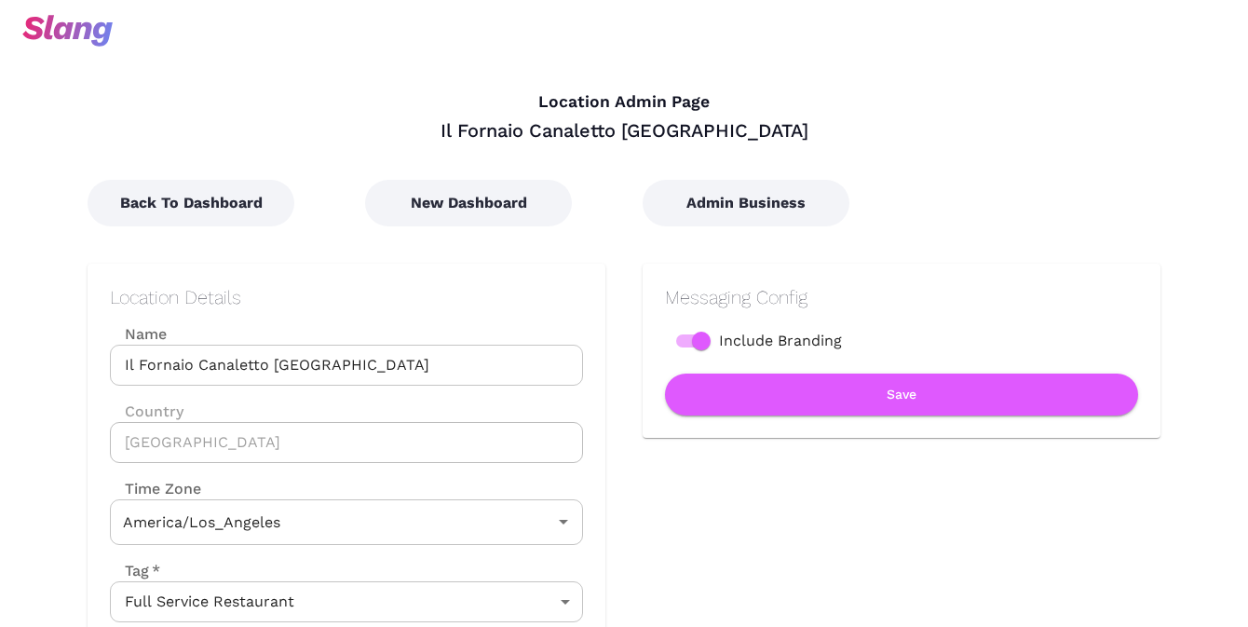
type input "Pacific Time"
